Goal: Task Accomplishment & Management: Use online tool/utility

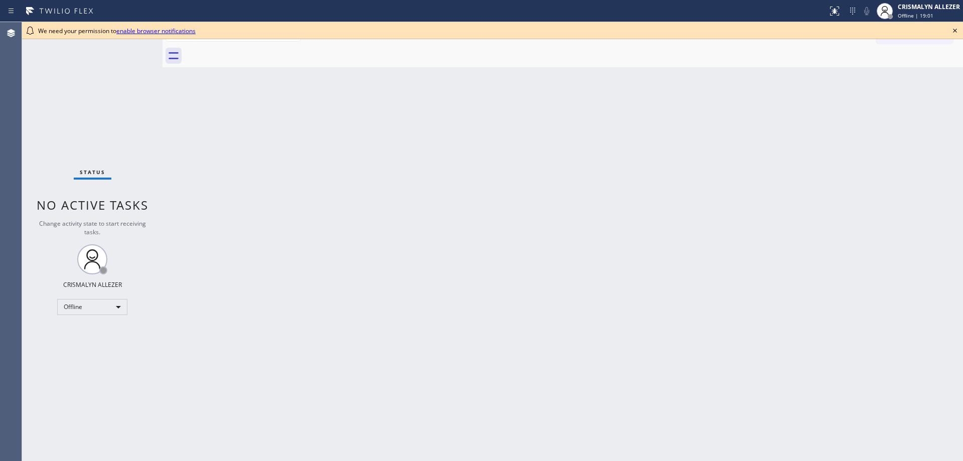
click at [144, 32] on link "enable browser notifications" at bounding box center [155, 31] width 79 height 9
